Goal: Transaction & Acquisition: Book appointment/travel/reservation

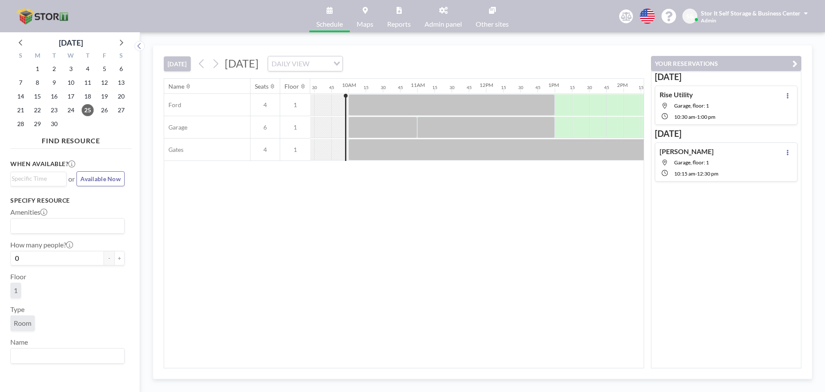
scroll to position [0, 653]
click at [119, 42] on icon at bounding box center [120, 42] width 11 height 11
click at [102, 70] on span "3" at bounding box center [104, 69] width 12 height 12
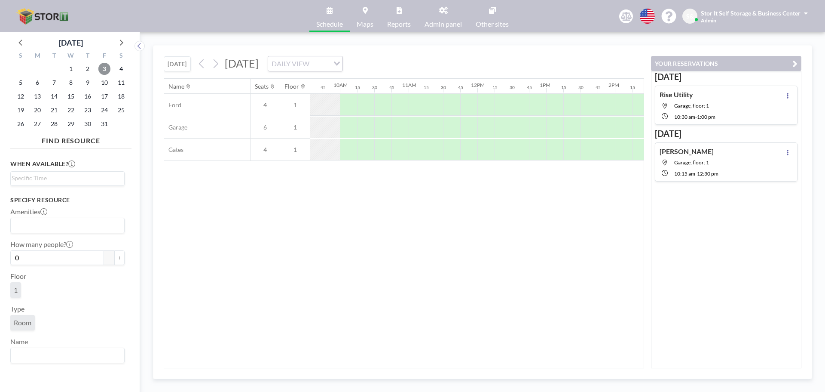
scroll to position [0, 672]
click at [335, 127] on div at bounding box center [335, 127] width 17 height 21
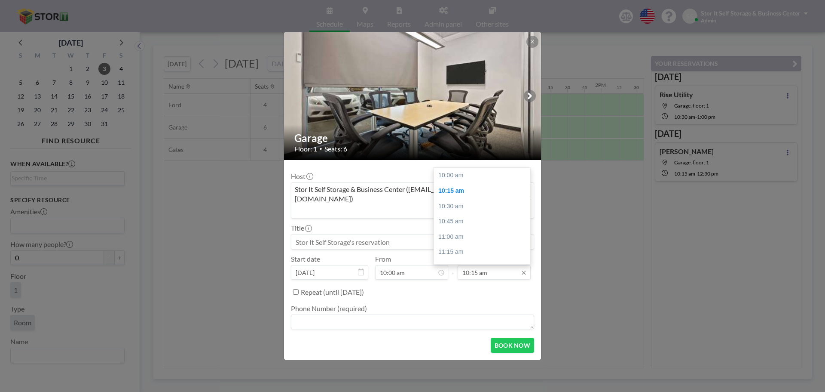
scroll to position [15, 0]
click at [482, 265] on input "10:15 am" at bounding box center [494, 272] width 73 height 15
click at [482, 244] on div "11:30 am" at bounding box center [484, 251] width 101 height 15
type input "11:30 am"
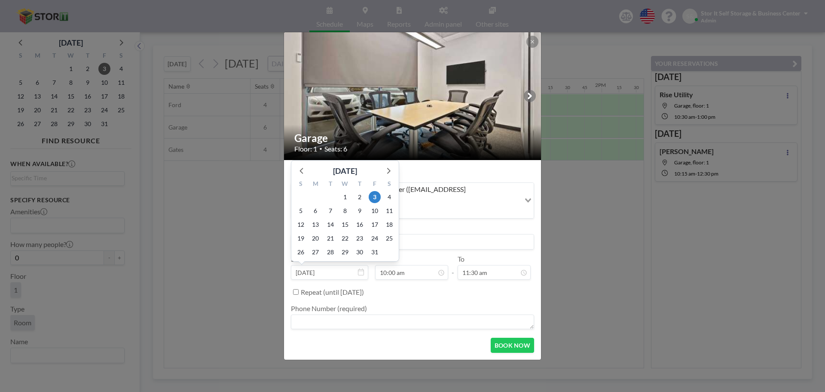
click at [411, 234] on input at bounding box center [412, 241] width 242 height 15
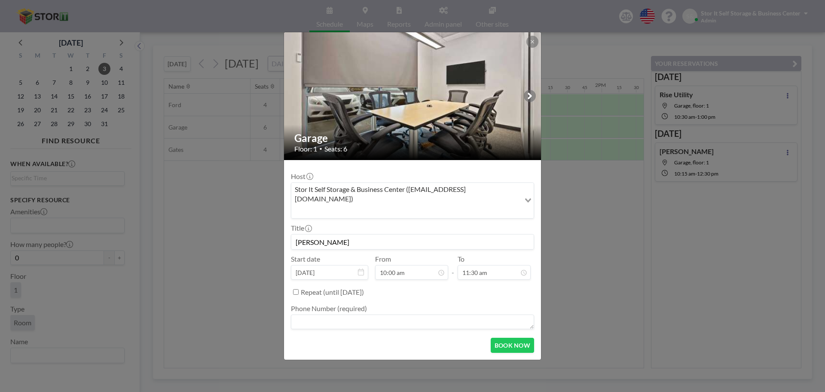
type input "[PERSON_NAME]"
click at [394, 314] on textarea at bounding box center [412, 321] width 243 height 15
type textarea "[PERSON_NAME]"
click at [509, 337] on button "BOOK NOW" at bounding box center [512, 344] width 43 height 15
type input "[PERSON_NAME]"
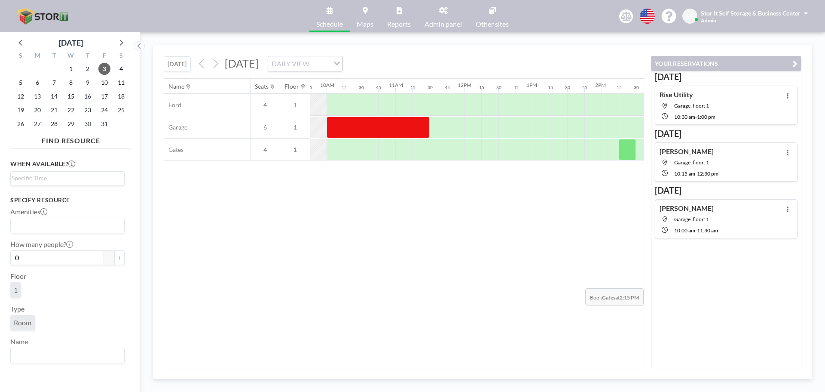
click at [595, 282] on div "Name Seats Floor 12AM 15 30 45 1AM 15 30 45 2AM 15 30 45 3AM 15 30 45 4AM 15 30…" at bounding box center [404, 223] width 480 height 289
click at [333, 63] on div "DAILY VIEW" at bounding box center [300, 62] width 64 height 13
click at [332, 63] on input "Search for option" at bounding box center [300, 63] width 63 height 11
click at [166, 69] on button "[DATE]" at bounding box center [177, 63] width 27 height 15
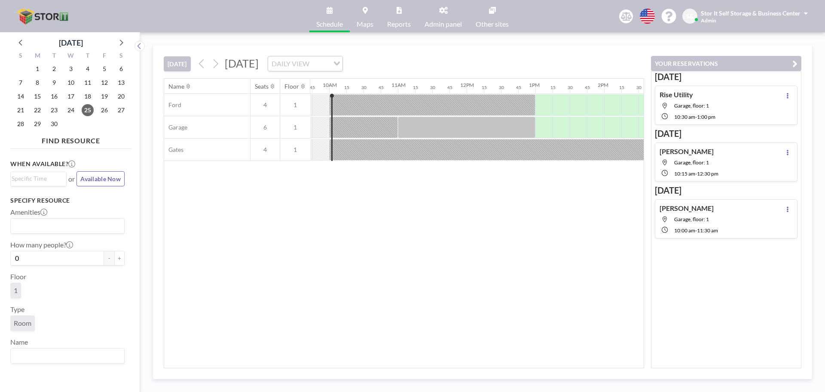
scroll to position [0, 671]
click at [495, 104] on div at bounding box center [431, 104] width 206 height 21
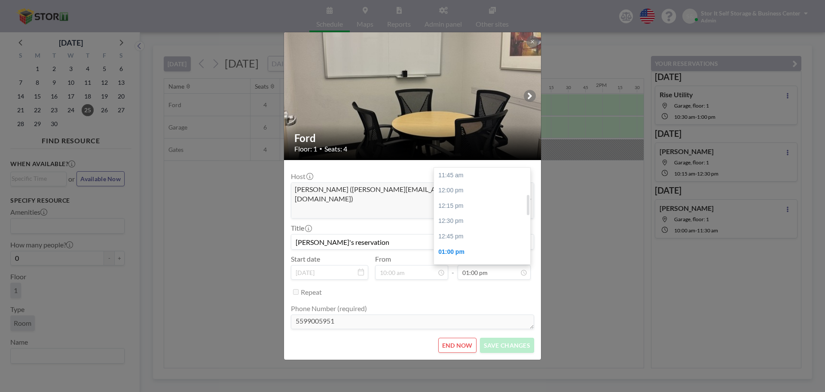
scroll to position [98, 0]
click at [612, 265] on div "Ford Floor: 1 • Seats: 4 Host [PERSON_NAME] ([PERSON_NAME][EMAIL_ADDRESS][DOMAI…" at bounding box center [412, 196] width 825 height 392
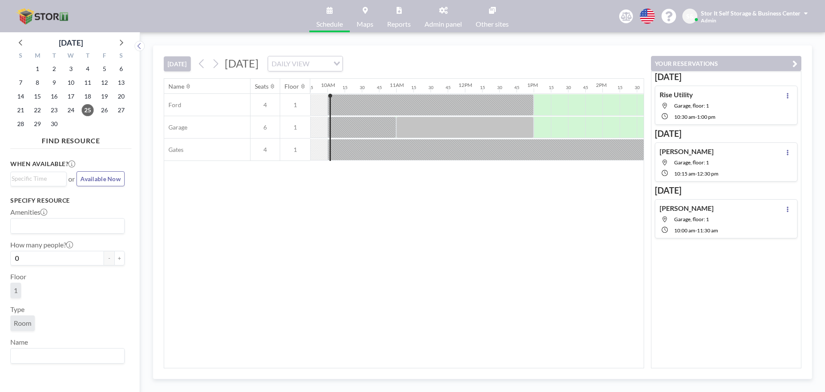
click at [341, 241] on div "Name Seats Floor 12AM 15 30 45 1AM 15 30 45 2AM 15 30 45 3AM 15 30 45 4AM 15 30…" at bounding box center [404, 223] width 480 height 289
click at [451, 251] on div "Name Seats Floor 12AM 15 30 45 1AM 15 30 45 2AM 15 30 45 3AM 15 30 45 4AM 15 30…" at bounding box center [404, 223] width 480 height 289
